Goal: Find specific page/section: Find specific page/section

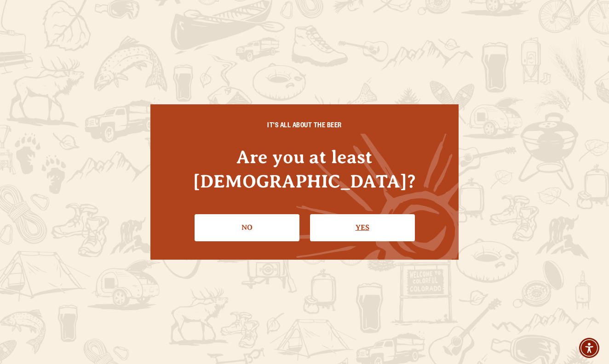
click at [382, 219] on link "Yes" at bounding box center [362, 227] width 105 height 27
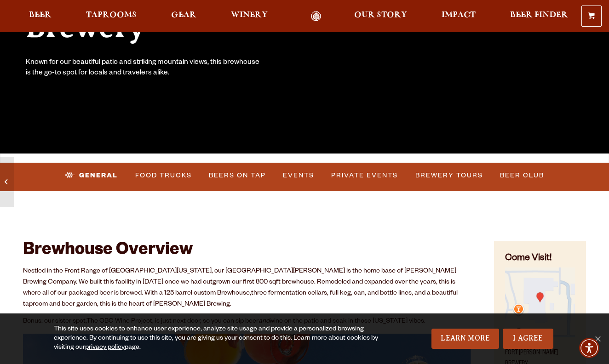
scroll to position [192, 0]
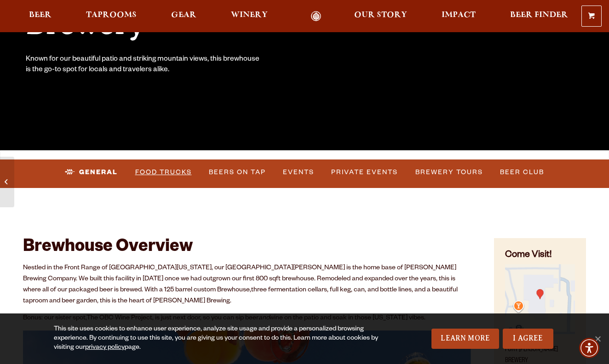
click at [179, 173] on link "Food Trucks" at bounding box center [164, 172] width 64 height 21
click at [172, 172] on link "Food Trucks" at bounding box center [155, 172] width 80 height 21
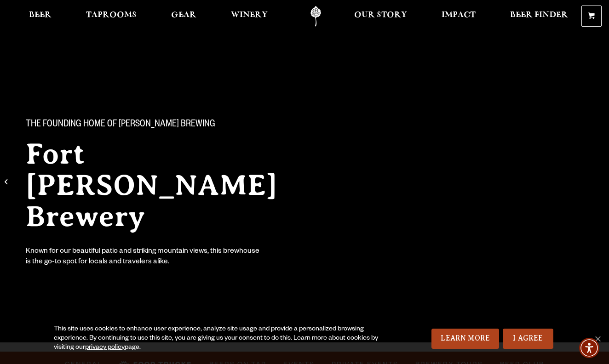
scroll to position [0, 0]
click at [113, 13] on span "Taprooms" at bounding box center [111, 14] width 51 height 7
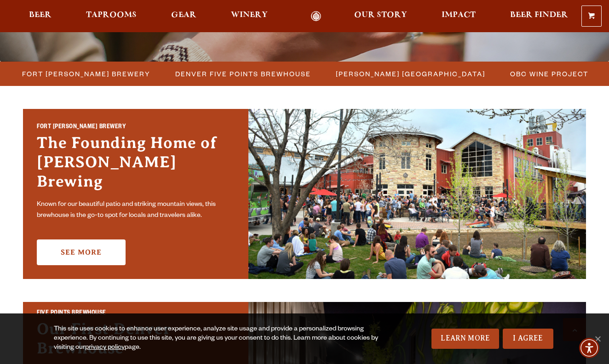
scroll to position [238, 0]
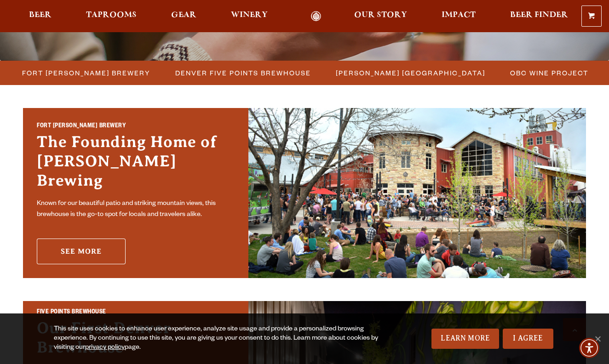
click at [88, 242] on link "See More" at bounding box center [81, 252] width 89 height 26
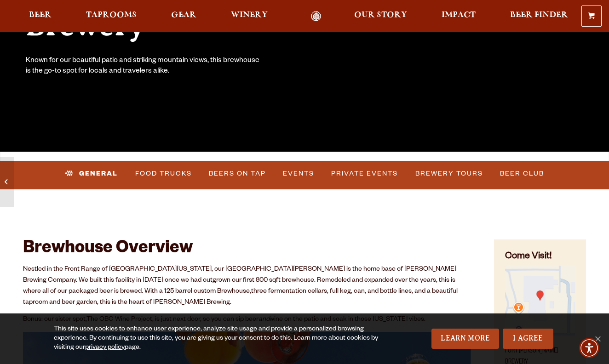
scroll to position [198, 0]
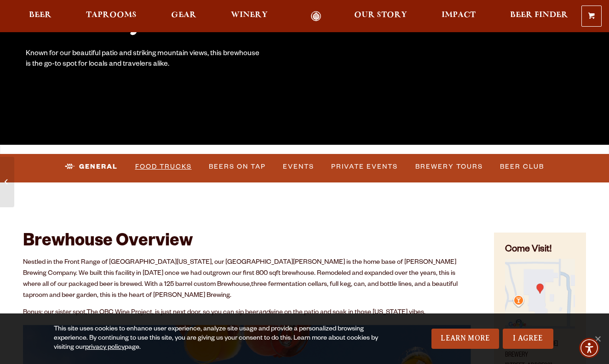
click at [181, 168] on link "Food Trucks" at bounding box center [164, 166] width 64 height 21
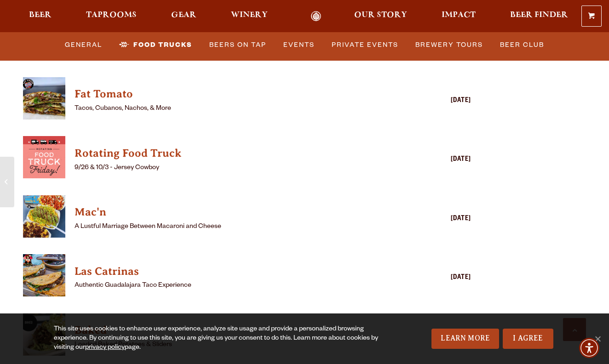
scroll to position [2487, 0]
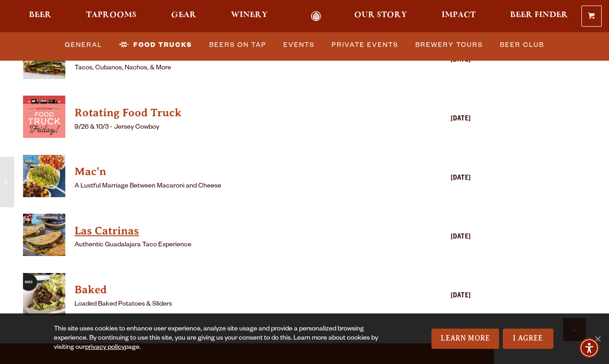
click at [134, 224] on h4 "Las Catrinas" at bounding box center [234, 231] width 318 height 15
